Goal: Transaction & Acquisition: Obtain resource

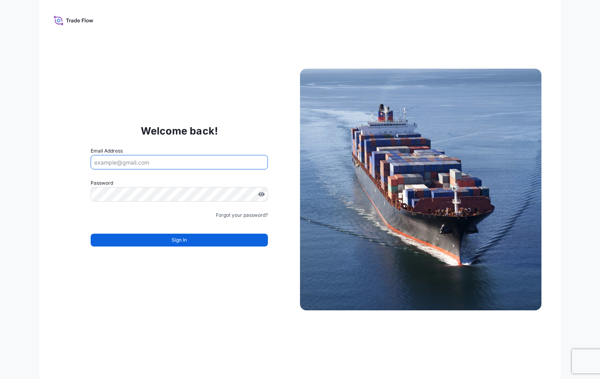
click at [213, 160] on input "Email Address" at bounding box center [179, 162] width 177 height 14
type input "[PERSON_NAME][DOMAIN_NAME][EMAIL_ADDRESS][DOMAIN_NAME]"
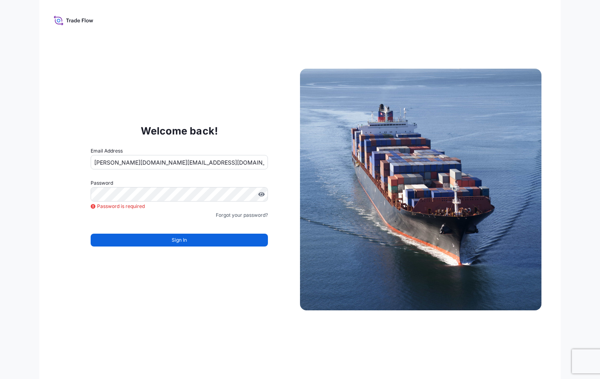
click at [49, 79] on div "Welcome back! Email Address salins.dk@bdpint.com Password Password is required …" at bounding box center [299, 189] width 521 height 379
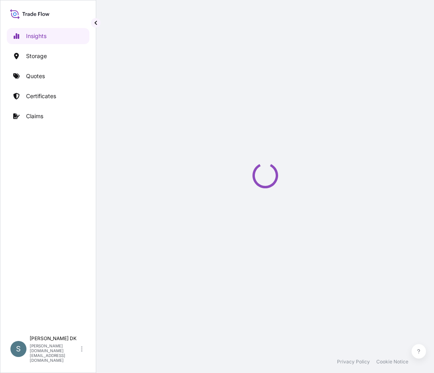
select select "2025"
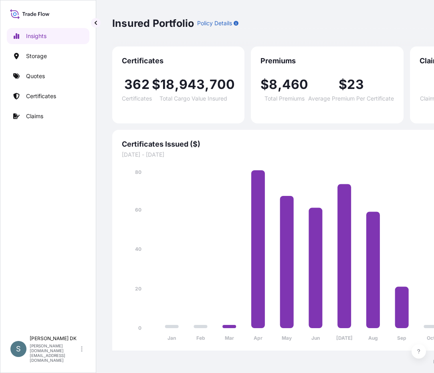
drag, startPoint x: 17, startPoint y: 191, endPoint x: 10, endPoint y: 150, distance: 42.3
click at [17, 190] on div "Insights Storage Quotes Certificates Claims" at bounding box center [48, 176] width 83 height 311
click at [35, 75] on p "Quotes" at bounding box center [35, 76] width 19 height 8
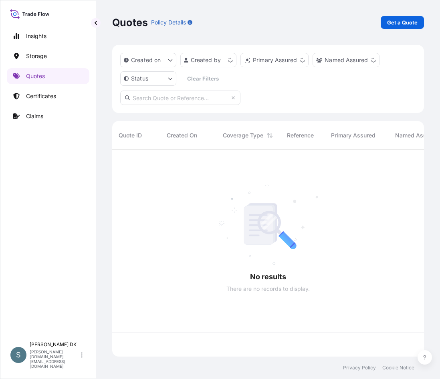
scroll to position [205, 306]
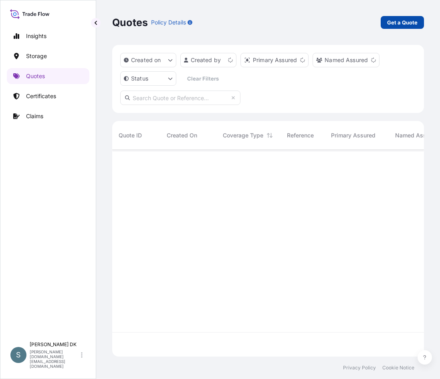
click at [391, 19] on p "Get a Quote" at bounding box center [402, 22] width 30 height 8
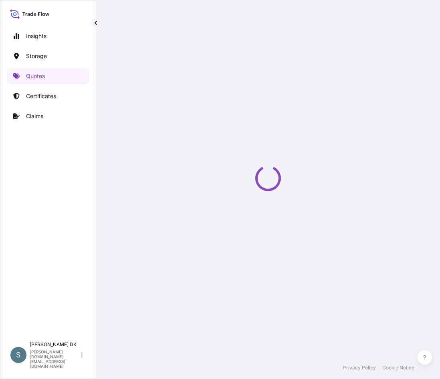
select select "Water"
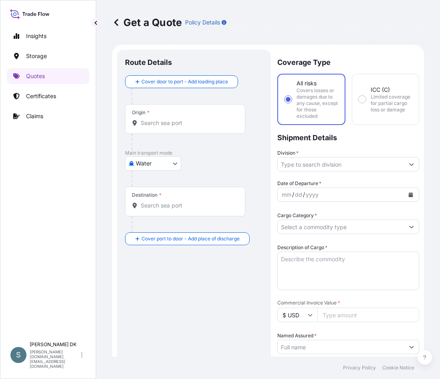
scroll to position [13, 0]
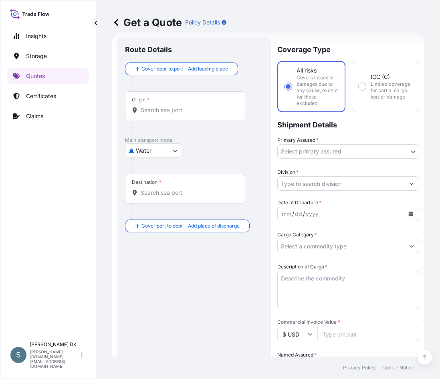
drag, startPoint x: 174, startPoint y: 268, endPoint x: 168, endPoint y: 241, distance: 27.4
click at [174, 268] on div "Route Details Cover door to port - Add loading place Place of loading Road / In…" at bounding box center [194, 336] width 138 height 583
drag, startPoint x: 247, startPoint y: 163, endPoint x: 226, endPoint y: 61, distance: 104.5
click at [247, 163] on div at bounding box center [198, 166] width 132 height 16
click at [170, 111] on input "Origin *" at bounding box center [188, 110] width 95 height 8
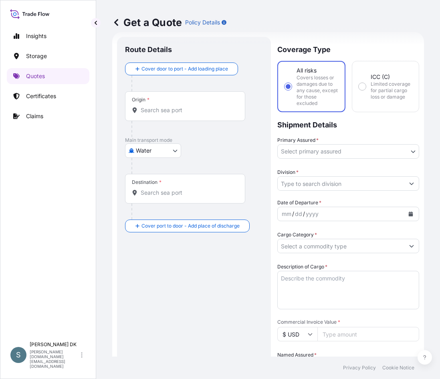
paste input "DKAAR"
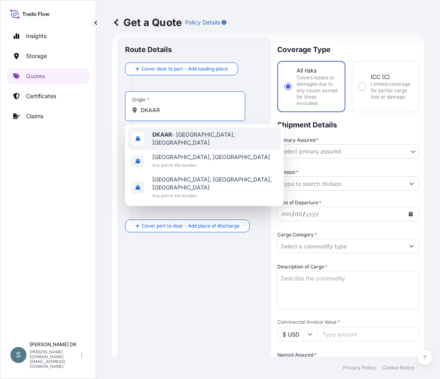
click at [180, 141] on div "DKAAR - Aarhus, Denmark" at bounding box center [204, 139] width 152 height 22
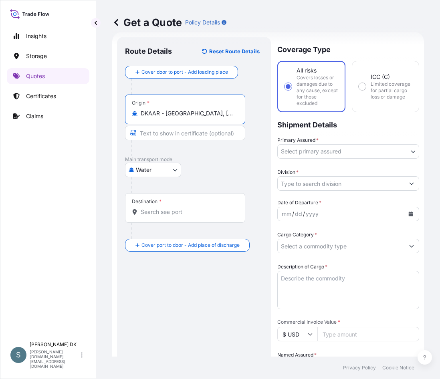
type input "DKAAR - Aarhus, Denmark"
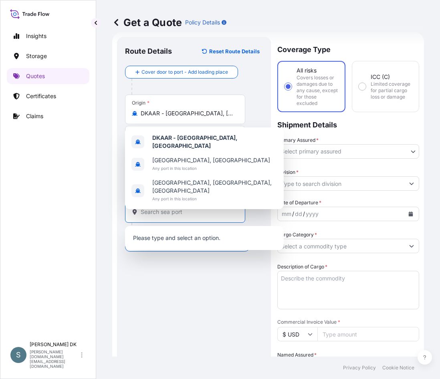
click at [152, 210] on input "Destination *" at bounding box center [188, 212] width 95 height 8
paste input "KUWAIT, KUWAIT"
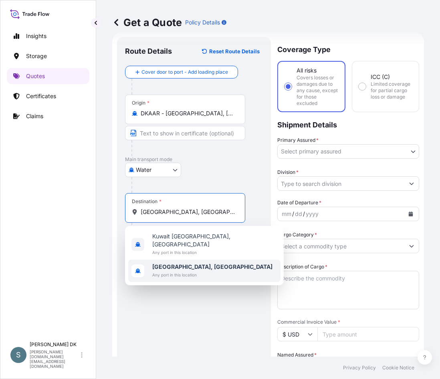
click at [205, 263] on div "Kuwait, Kuwait Any port in this location" at bounding box center [204, 271] width 152 height 22
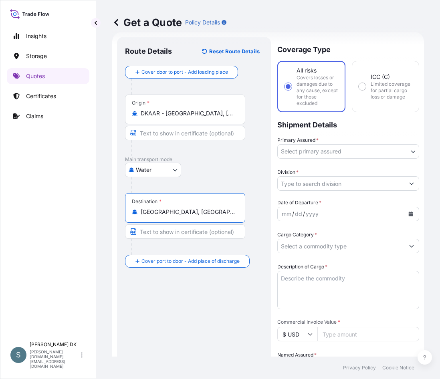
type input "Kuwait, Kuwait"
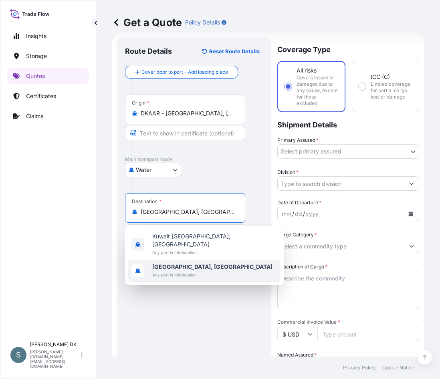
click at [178, 293] on div "Route Details Reset Route Details Cover door to port - Add loading place Place …" at bounding box center [194, 336] width 138 height 583
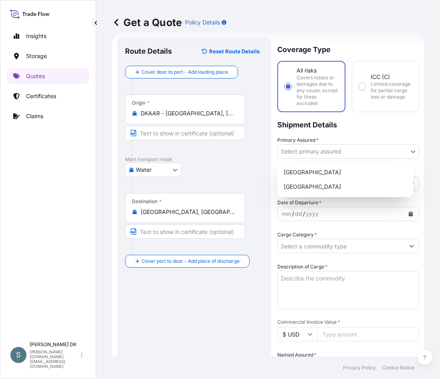
click at [314, 151] on body "2 options available. Insights Storage Quotes Certificates Claims S Salins DK sa…" at bounding box center [220, 189] width 440 height 379
click at [294, 174] on div "Denmark" at bounding box center [346, 172] width 130 height 14
select select "31589"
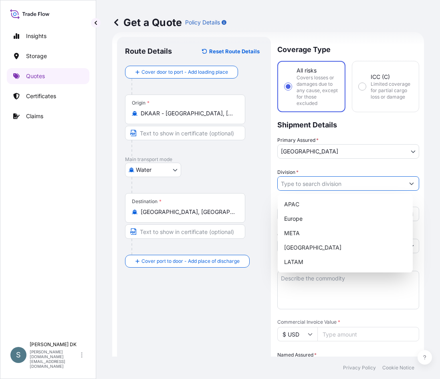
click at [314, 180] on input "Division *" at bounding box center [341, 183] width 127 height 14
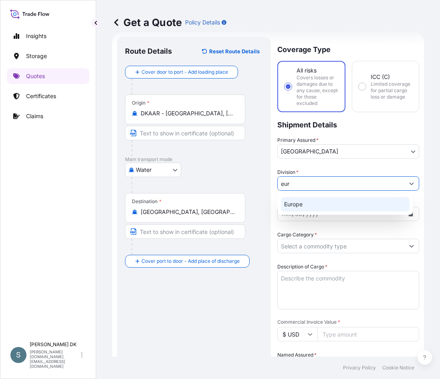
click at [320, 207] on div "Europe" at bounding box center [345, 204] width 129 height 14
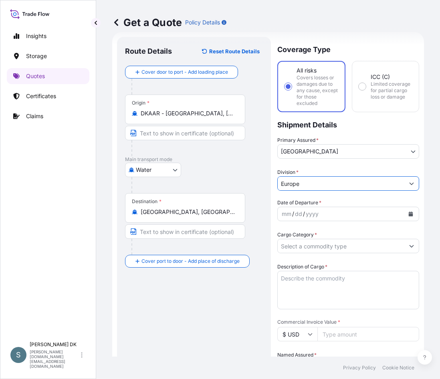
type input "Europe"
click at [409, 215] on icon "Calendar" at bounding box center [411, 214] width 4 height 5
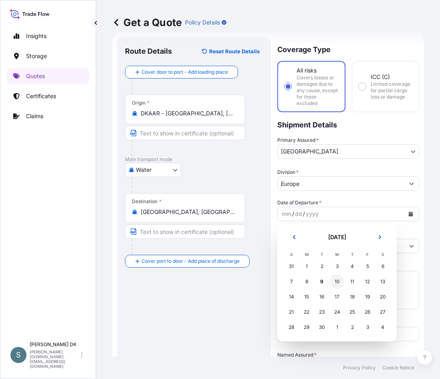
click at [335, 282] on div "10" at bounding box center [337, 282] width 14 height 14
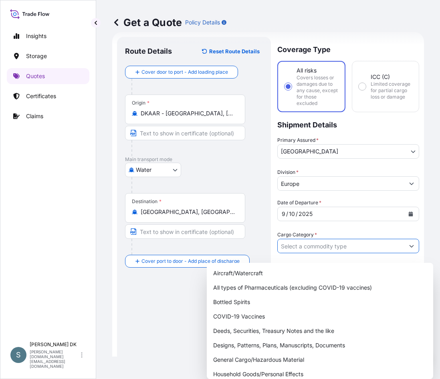
click at [381, 244] on div "Cargo Category *" at bounding box center [348, 242] width 142 height 22
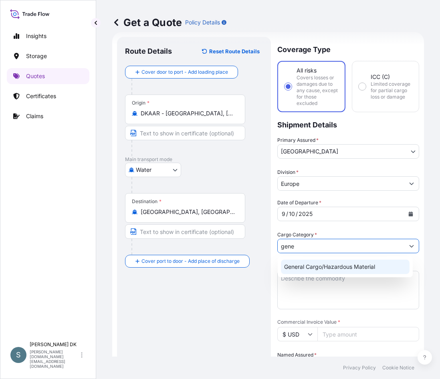
click at [351, 266] on div "General Cargo/Hazardous Material" at bounding box center [345, 267] width 129 height 14
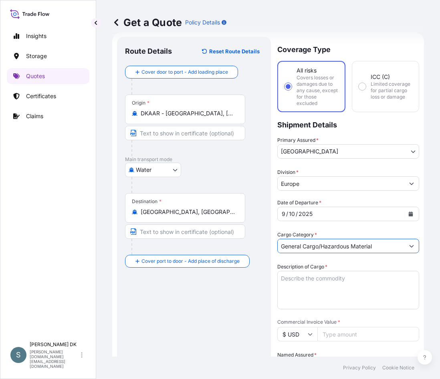
type input "General Cargo/Hazardous Material"
click at [313, 282] on textarea "Description of Cargo *" at bounding box center [348, 290] width 142 height 38
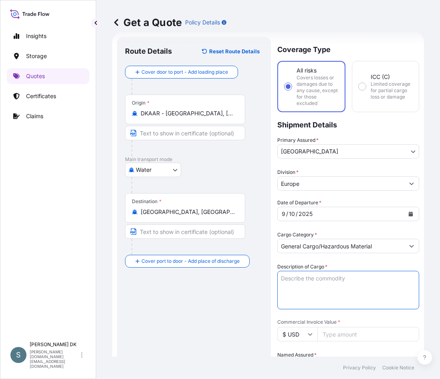
click at [321, 281] on textarea "Description of Cargo *" at bounding box center [348, 290] width 142 height 38
paste textarea "SANAL P®, SODIUM CHLORIDE, PHARMACEUTICAL QUALITY"
click at [279, 286] on textarea "SANAL P®, SODIUM CHLORIDE, PHARMACEUTICAL QUALITY" at bounding box center [348, 290] width 142 height 38
click at [282, 277] on textarea "SANAL P®, SODIUM CHLORIDE, PHARMACEUTICAL QUALITY" at bounding box center [348, 290] width 142 height 38
click at [279, 285] on textarea "SANAL P®, SODIUM CHLORIDE, PHARMACEUTICAL QUALITY" at bounding box center [348, 290] width 142 height 38
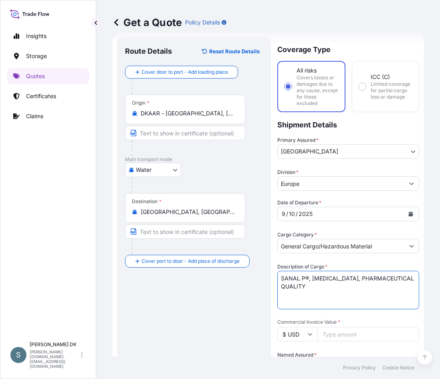
type textarea "SANAL P®, SODIUM CHLORIDE, PHARMACEUTICAL QUALITY"
click at [291, 333] on input "$ USD" at bounding box center [297, 334] width 40 height 14
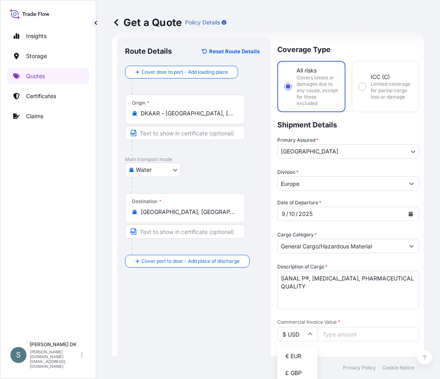
drag, startPoint x: 285, startPoint y: 350, endPoint x: 255, endPoint y: 325, distance: 39.5
click at [285, 348] on div "€ EUR £ GBP $ USD ؋ AFN $ AUD R$ BRL $ CAD ¥ CNY $ HKD ₹ INR ¥ JPY DH MAD RM MY…" at bounding box center [297, 386] width 40 height 80
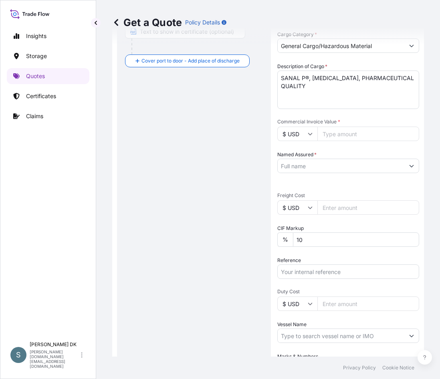
click at [304, 135] on input "$ USD" at bounding box center [297, 134] width 40 height 14
click at [302, 157] on div "€ EUR" at bounding box center [298, 155] width 34 height 15
type input "€ EUR"
click at [259, 193] on div "Route Details Reset Route Details Cover door to port - Add loading place Place …" at bounding box center [194, 135] width 138 height 583
click at [307, 208] on input "$ USD" at bounding box center [297, 207] width 40 height 14
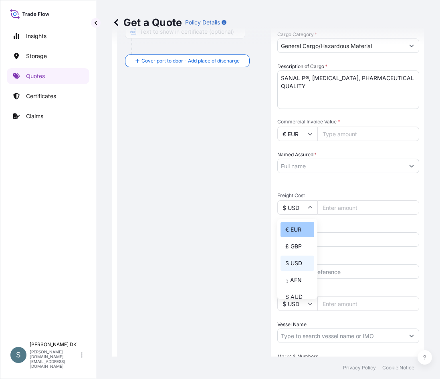
click at [294, 228] on div "€ EUR" at bounding box center [298, 229] width 34 height 15
type input "€ EUR"
click at [301, 166] on input "Named Assured *" at bounding box center [341, 166] width 127 height 14
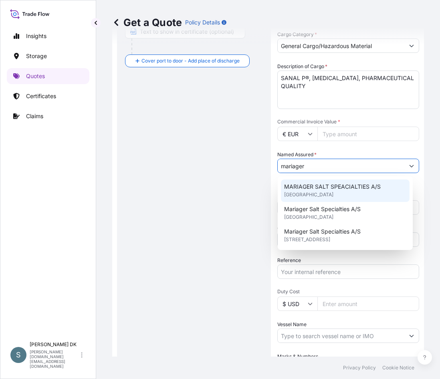
click at [310, 192] on span "United Kingdom" at bounding box center [308, 195] width 49 height 8
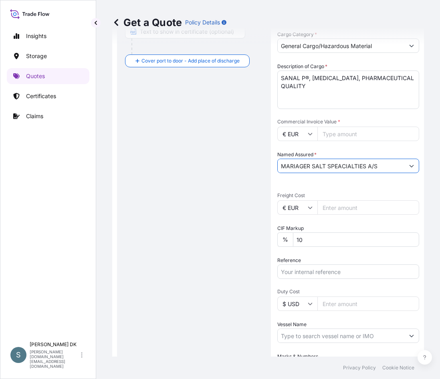
type input "MARIAGER SALT SPEACIALTIES A/S"
click at [325, 133] on input "Commercial Invoice Value *" at bounding box center [369, 134] width 102 height 14
click at [344, 133] on input "Commercial Invoice Value *" at bounding box center [369, 134] width 102 height 14
paste input "32.83000"
drag, startPoint x: 350, startPoint y: 136, endPoint x: 312, endPoint y: 135, distance: 38.9
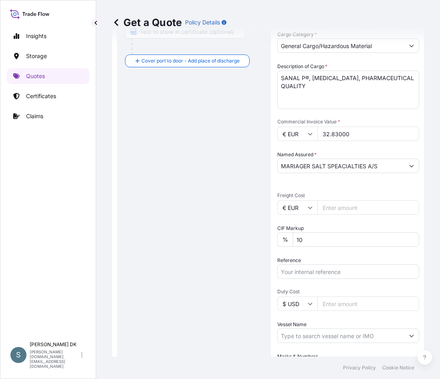
click at [312, 135] on div "€ EUR 32.83000" at bounding box center [348, 134] width 142 height 14
type input "32830.00"
click at [337, 206] on input "Freight Cost" at bounding box center [369, 207] width 102 height 14
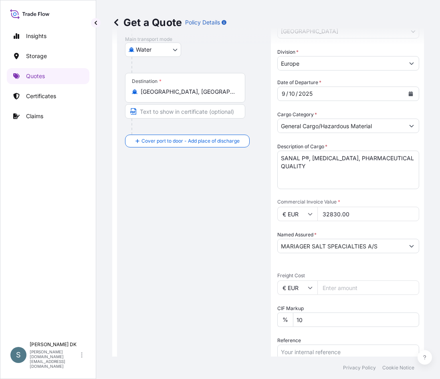
click at [169, 243] on div "Route Details Reset Route Details Cover door to port - Add loading place Place …" at bounding box center [194, 216] width 138 height 583
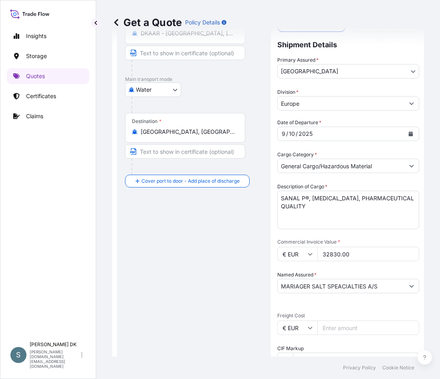
scroll to position [0, 0]
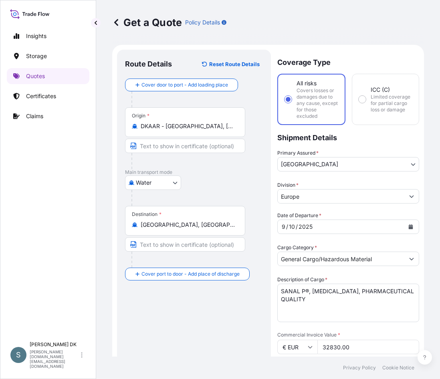
drag, startPoint x: 255, startPoint y: 323, endPoint x: 257, endPoint y: 310, distance: 13.7
click at [255, 322] on div "Route Details Reset Route Details Cover door to port - Add loading place Place …" at bounding box center [194, 349] width 138 height 583
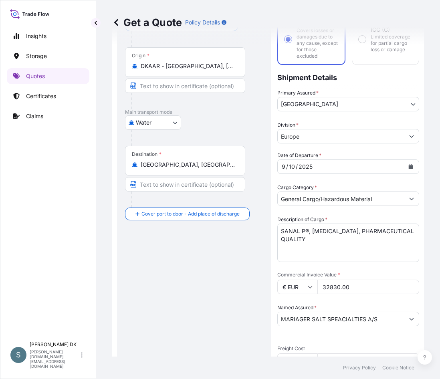
scroll to position [160, 0]
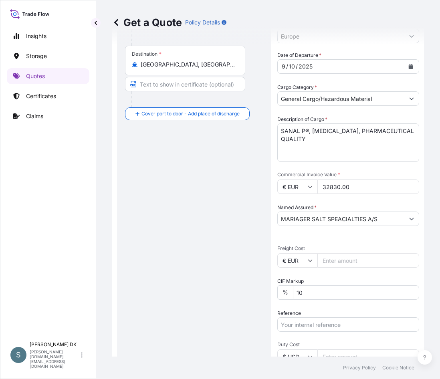
click at [327, 259] on input "Freight Cost" at bounding box center [369, 260] width 102 height 14
paste input "9871.35"
type input "9871.35"
click at [222, 280] on div "Route Details Reset Route Details Cover door to port - Add loading place Place …" at bounding box center [194, 188] width 138 height 583
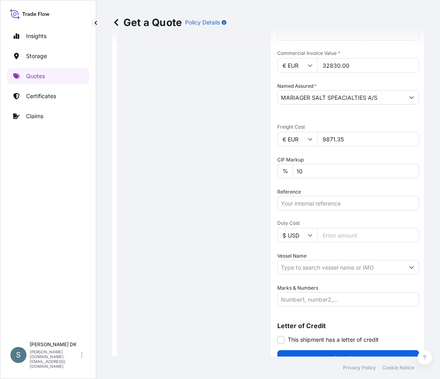
scroll to position [296, 0]
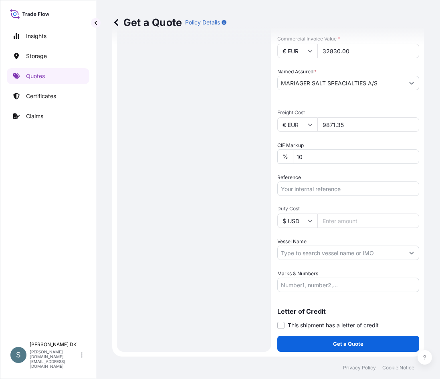
click at [308, 184] on input "Reference" at bounding box center [348, 189] width 142 height 14
paste input "DK1001020723 2610023"
click at [326, 189] on input "DK1001020723 2610023" at bounding box center [348, 189] width 142 height 14
type input "DK1001020723-2610023"
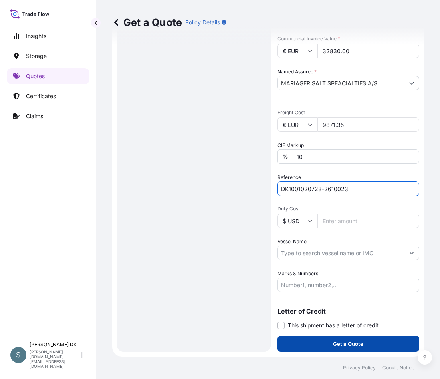
click at [326, 345] on button "Get a Quote" at bounding box center [348, 344] width 142 height 16
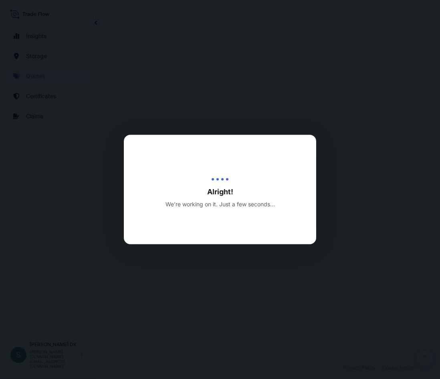
select select "Water"
select select "31589"
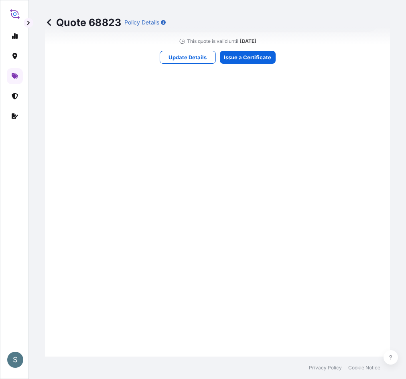
scroll to position [1140, 0]
